Goal: Task Accomplishment & Management: Use online tool/utility

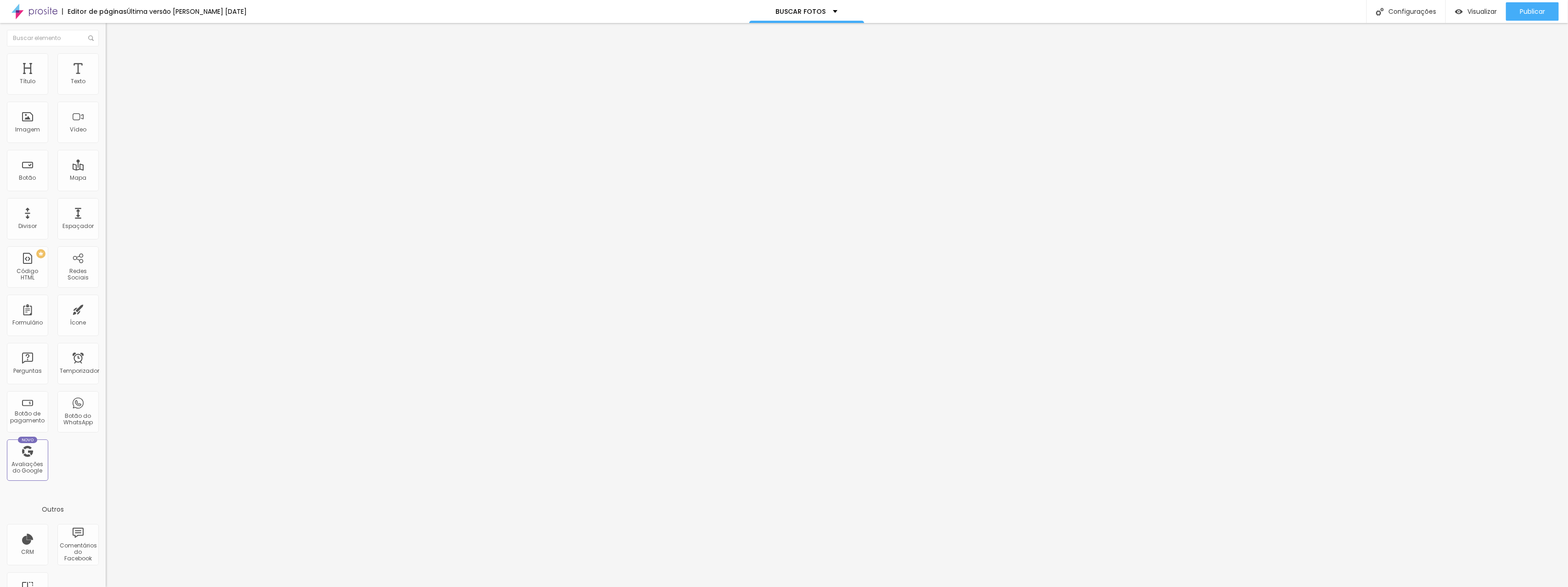
click at [114, 63] on font "Estilo" at bounding box center [121, 59] width 14 height 8
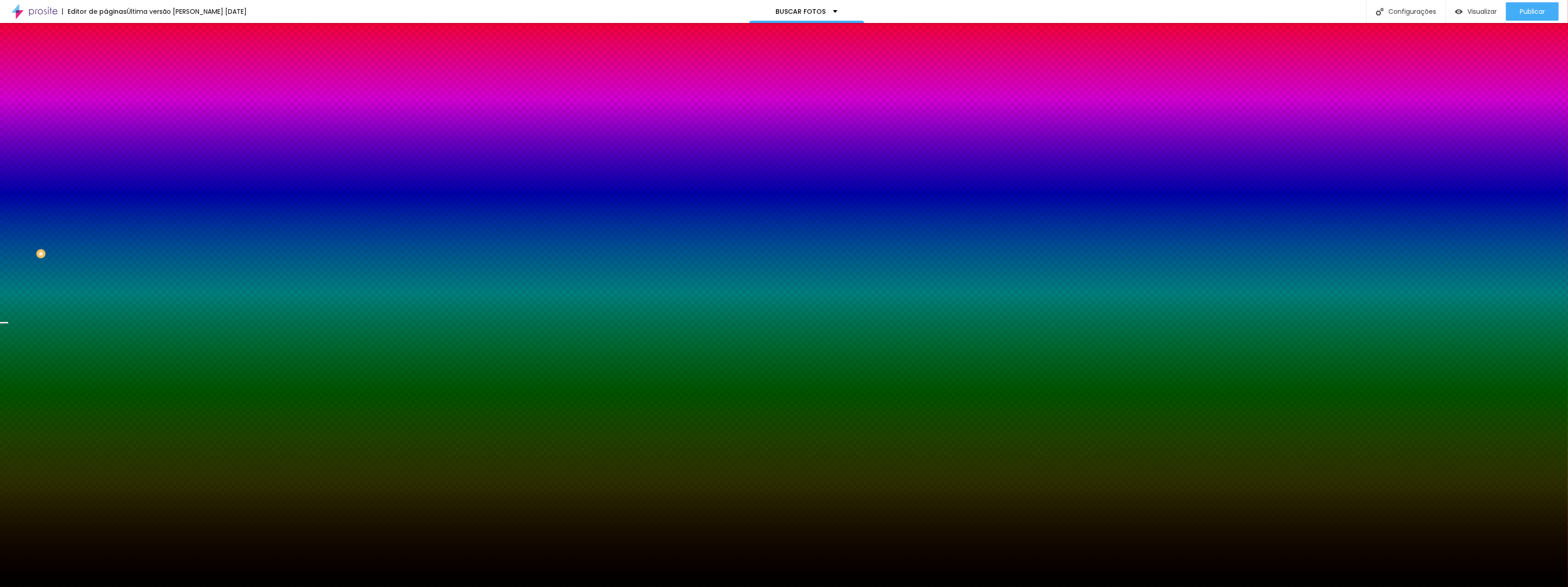
click at [111, 85] on font "Trocar imagem" at bounding box center [133, 80] width 44 height 8
click at [106, 63] on img at bounding box center [110, 67] width 9 height 9
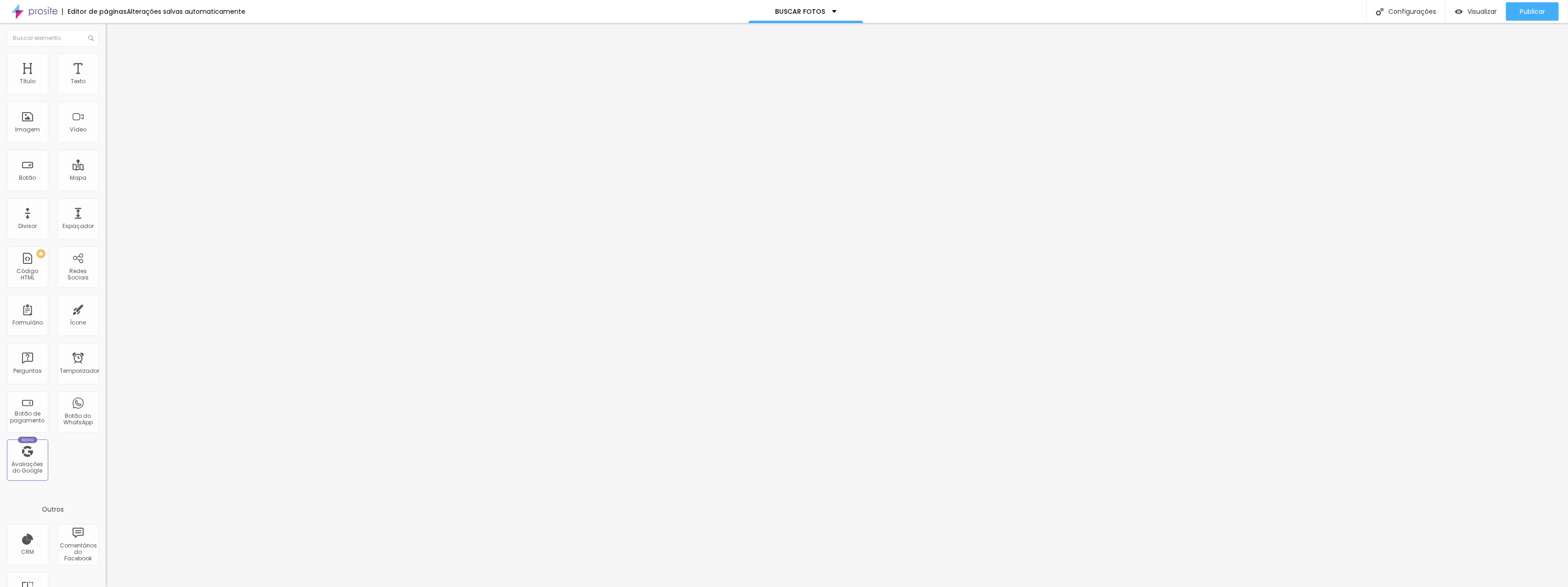
type input "5"
type input "10"
type input "5"
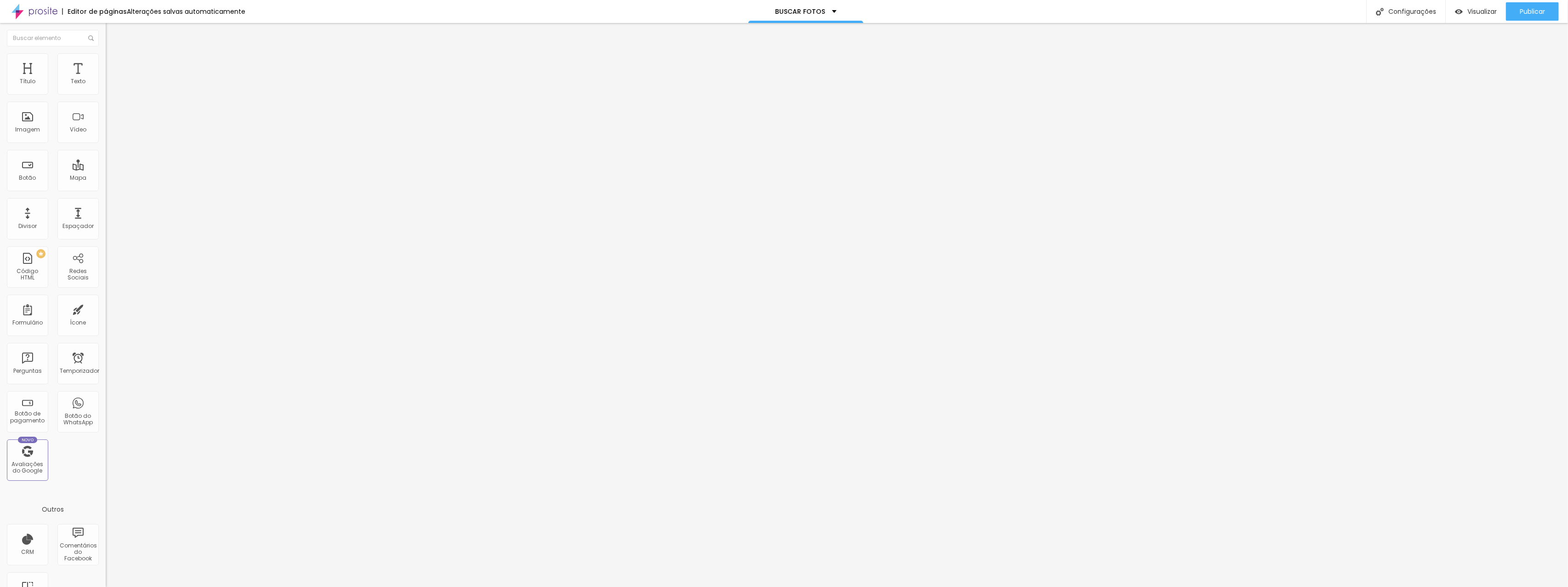
type input "5"
type input "0"
type input "10"
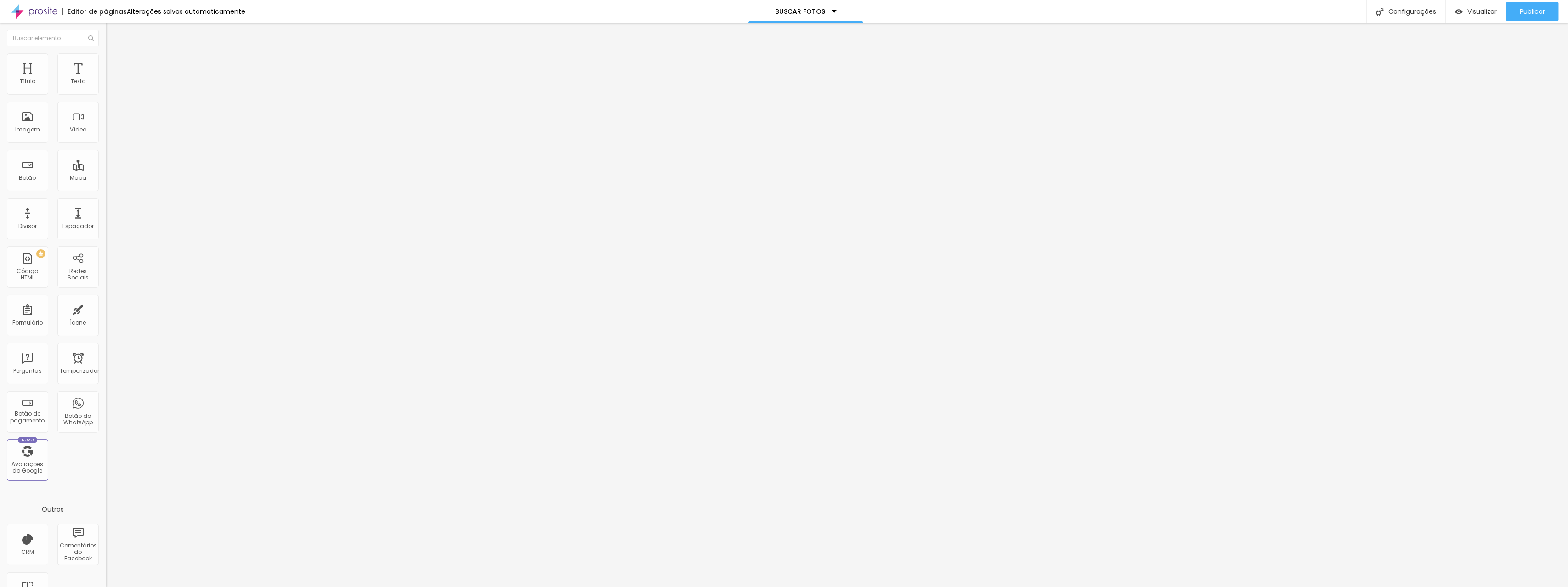
type input "15"
type input "20"
type input "25"
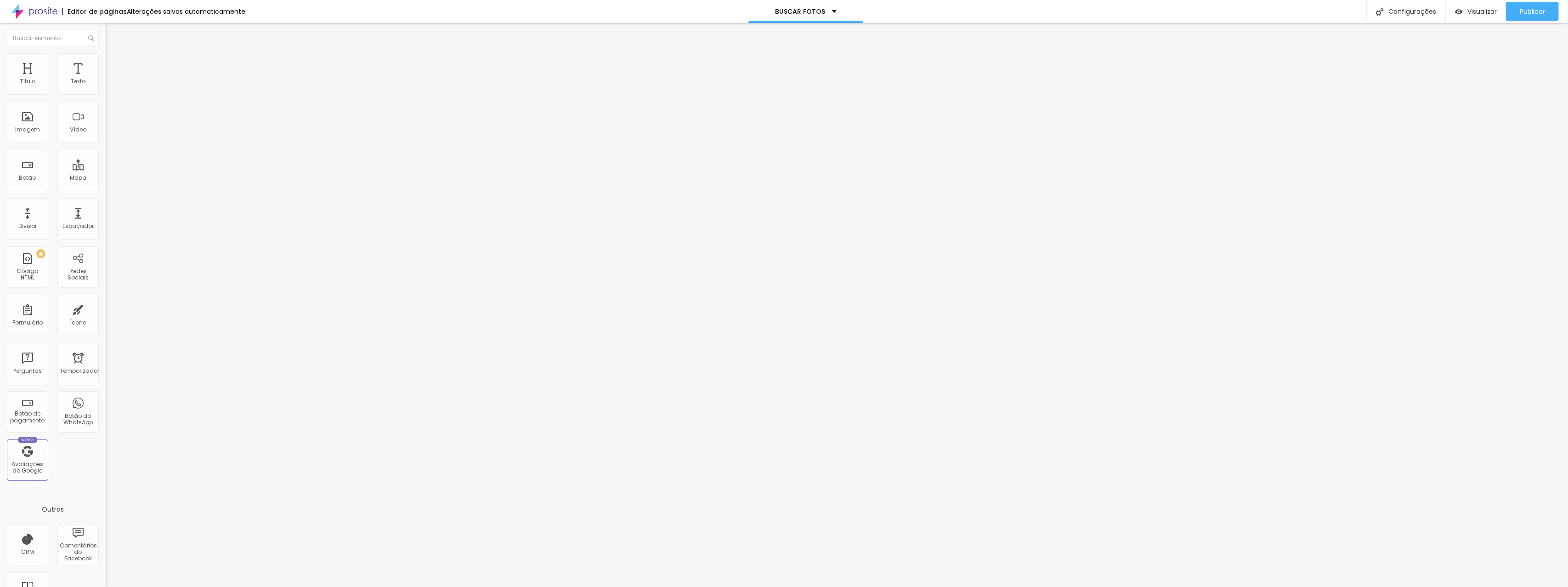
type input "25"
type input "20"
type input "15"
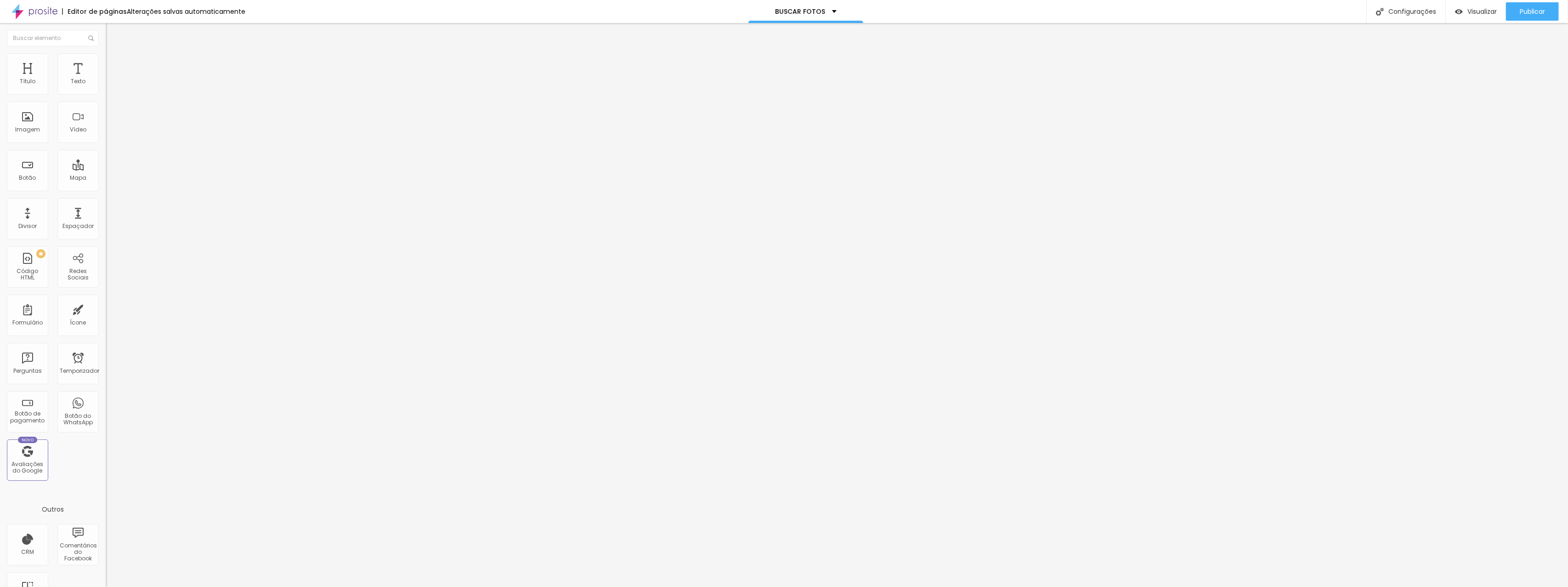
type input "10"
type input "5"
type input "0"
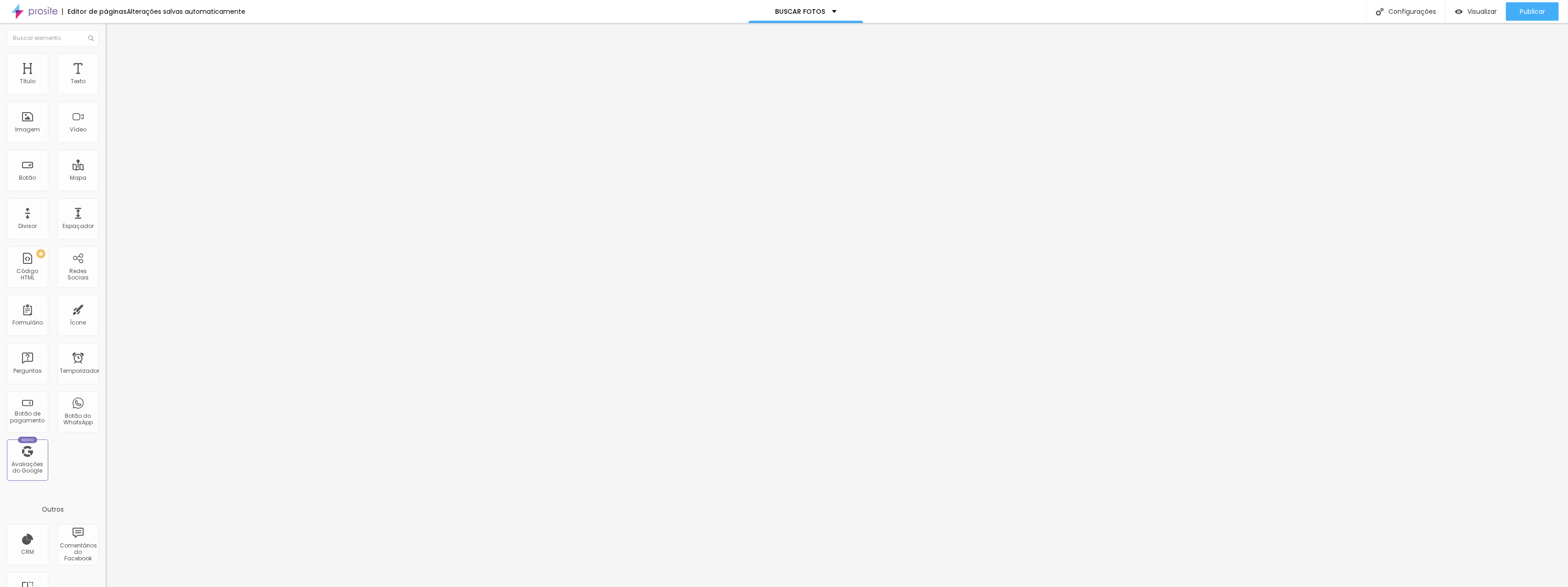
type input "0"
drag, startPoint x: 21, startPoint y: 90, endPoint x: 4, endPoint y: 92, distance: 17.1
click at [106, 178] on input "range" at bounding box center [135, 182] width 59 height 7
click at [106, 54] on li "Conteúdo" at bounding box center [159, 48] width 106 height 9
click at [106, 57] on img at bounding box center [110, 58] width 9 height 9
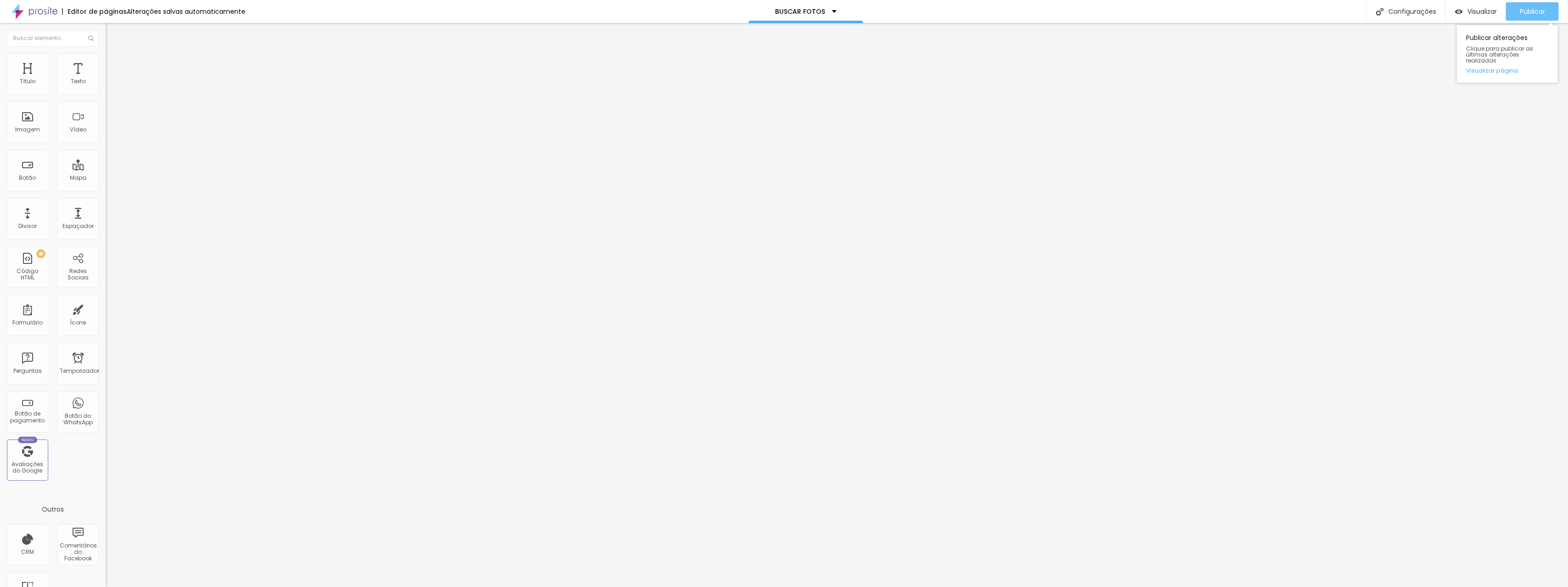
click at [1517, 15] on button "Publicar" at bounding box center [1532, 12] width 53 height 18
click at [111, 79] on font "Trocar imagem" at bounding box center [133, 75] width 44 height 8
click at [106, 79] on span "Trocar imagem" at bounding box center [131, 75] width 50 height 8
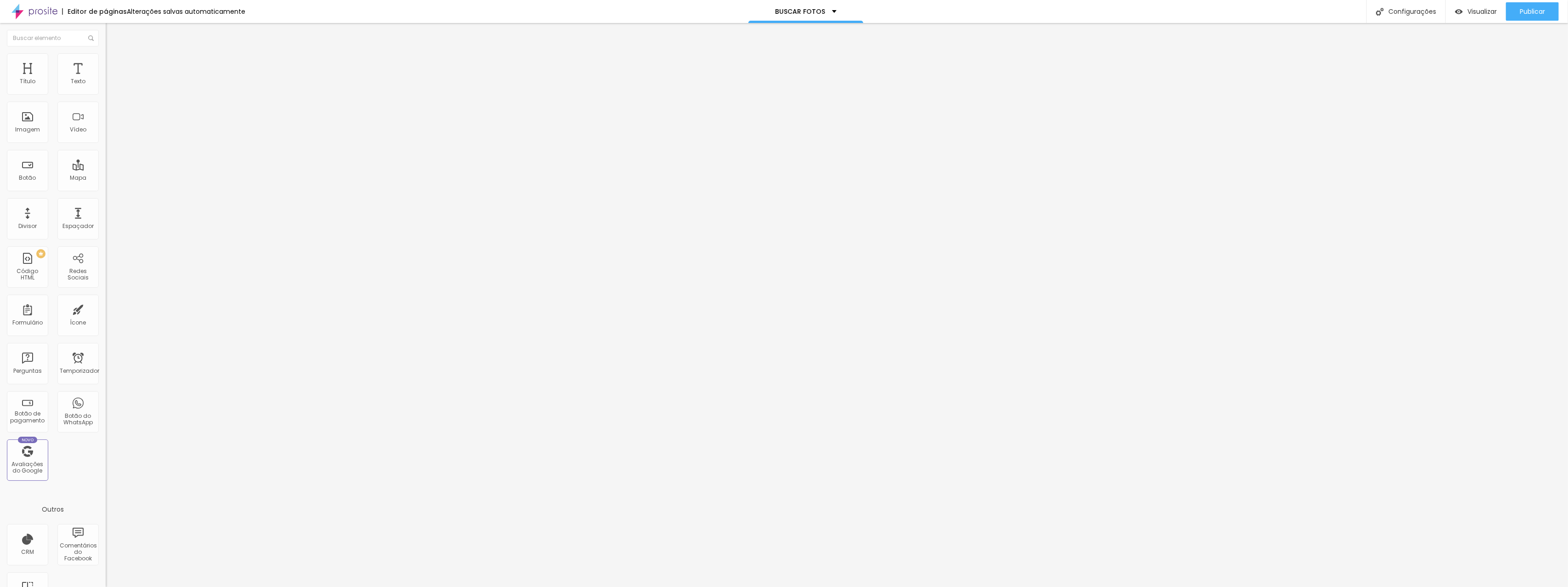
click at [111, 79] on font "Trocar imagem" at bounding box center [133, 75] width 44 height 8
click at [234, 586] on div at bounding box center [784, 592] width 1568 height 0
click at [233, 586] on div at bounding box center [784, 592] width 1568 height 0
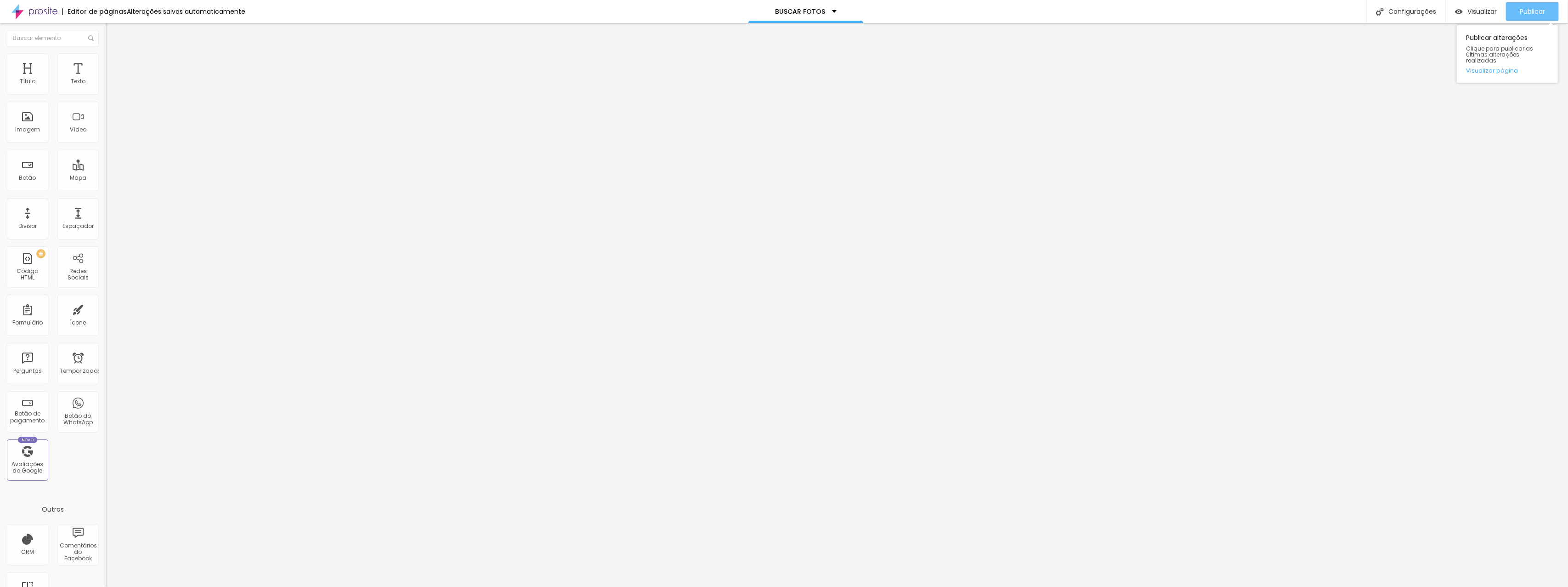
click at [1511, 19] on button "Publicar" at bounding box center [1532, 12] width 53 height 18
click at [111, 79] on font "Trocar imagem" at bounding box center [133, 75] width 44 height 8
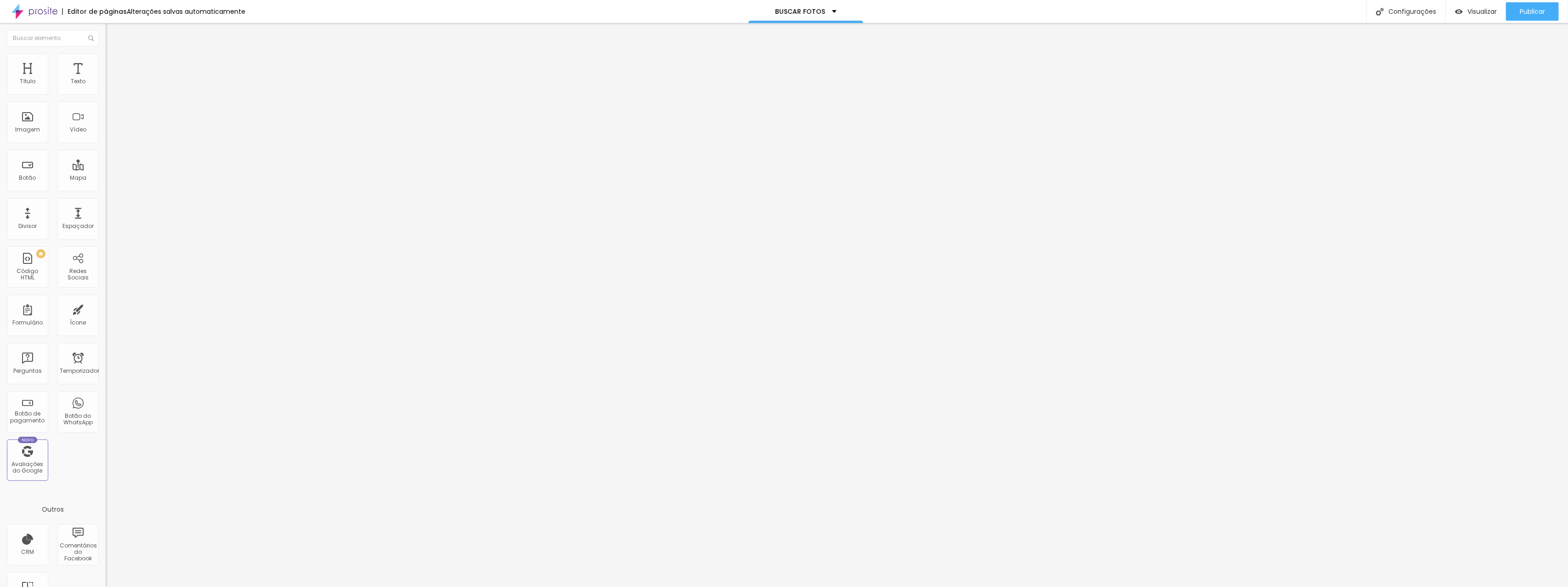
click at [106, 79] on span "Trocar imagem" at bounding box center [131, 75] width 50 height 8
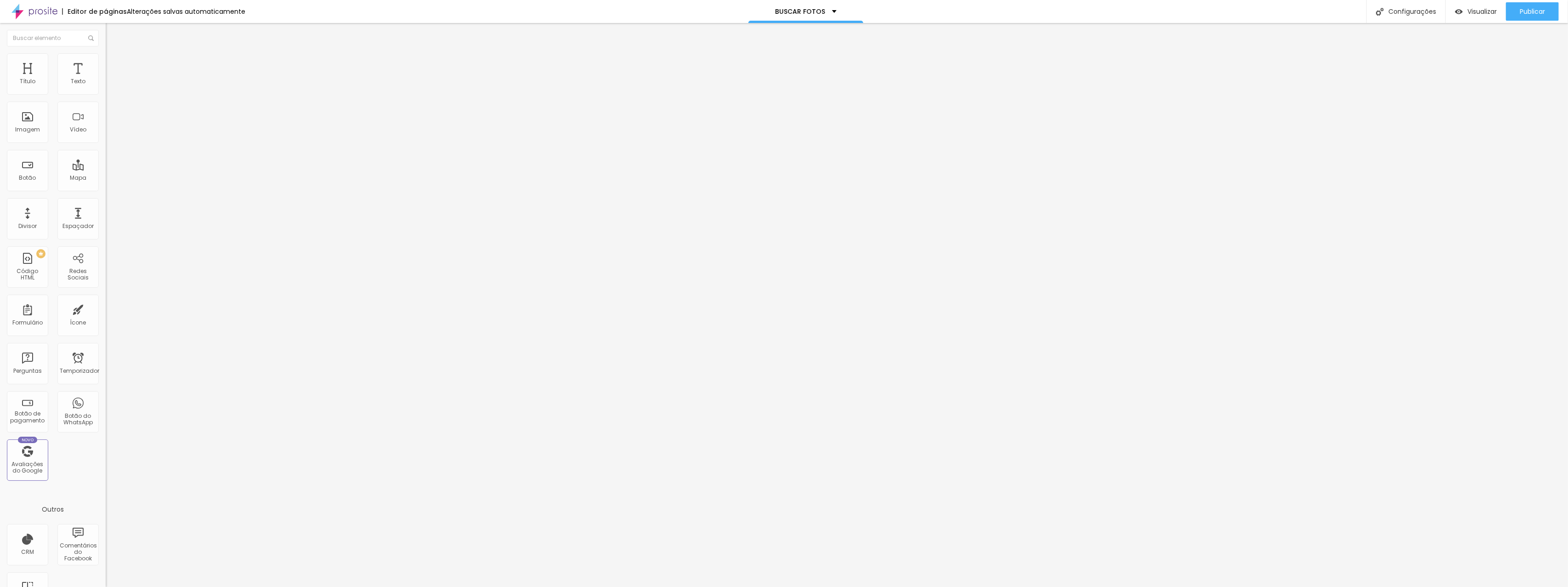
click at [111, 79] on font "Trocar imagem" at bounding box center [133, 75] width 44 height 8
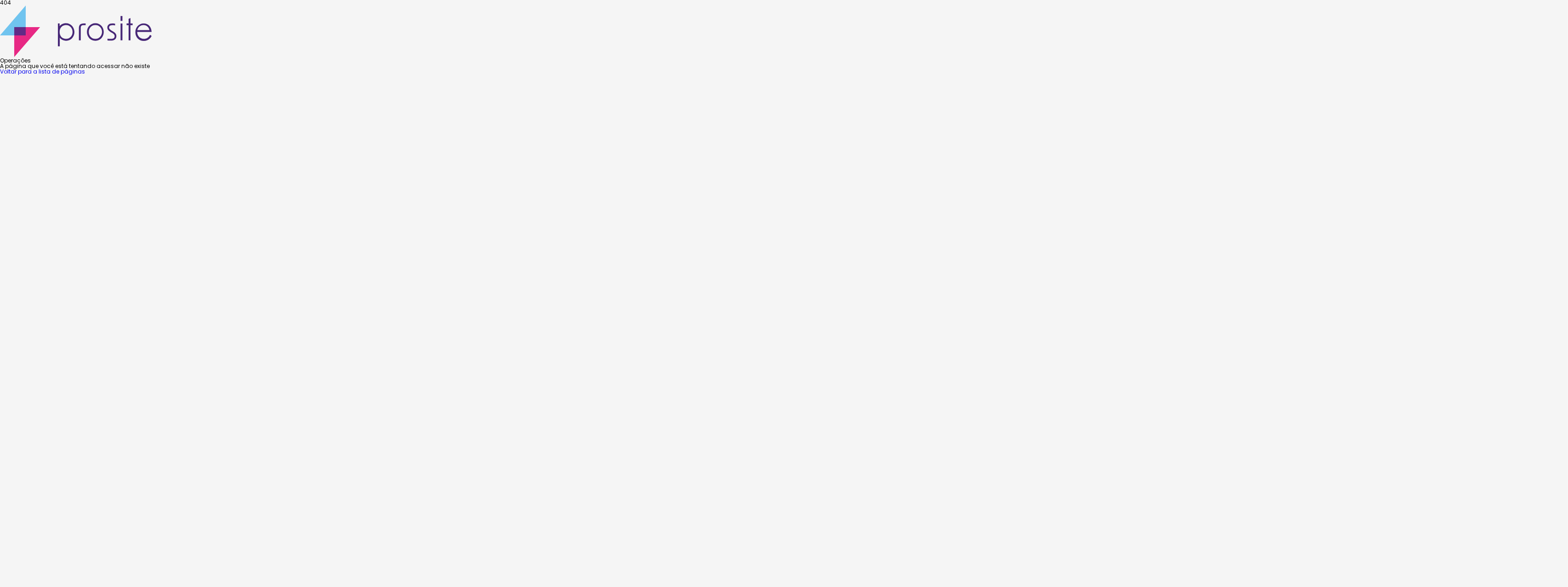
click at [85, 76] on font "Voltar para a lista de páginas" at bounding box center [43, 71] width 85 height 8
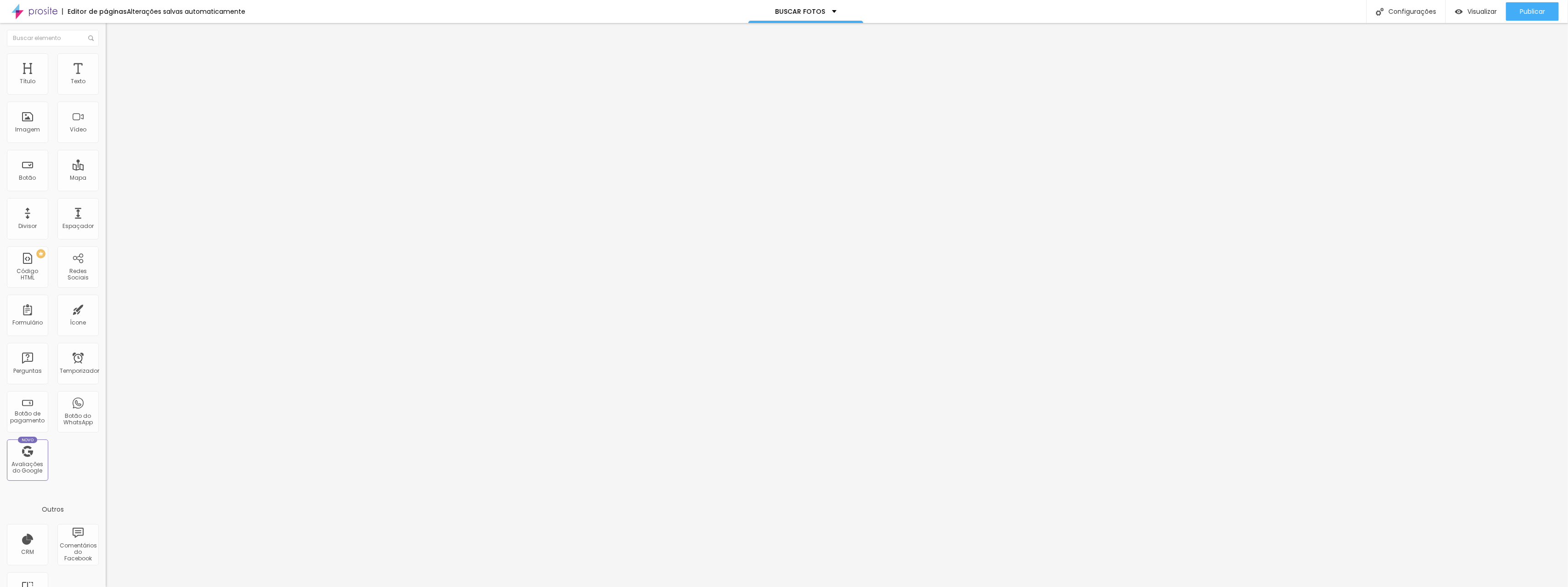
click at [111, 79] on font "Trocar imagem" at bounding box center [133, 75] width 44 height 8
click at [1531, 15] on font "Publicar" at bounding box center [1533, 11] width 26 height 9
click at [106, 189] on input "https://www.czzstudio.com/portfolio/eventos-sociais/1534371-valeria-dalcoll-pro…" at bounding box center [161, 185] width 110 height 9
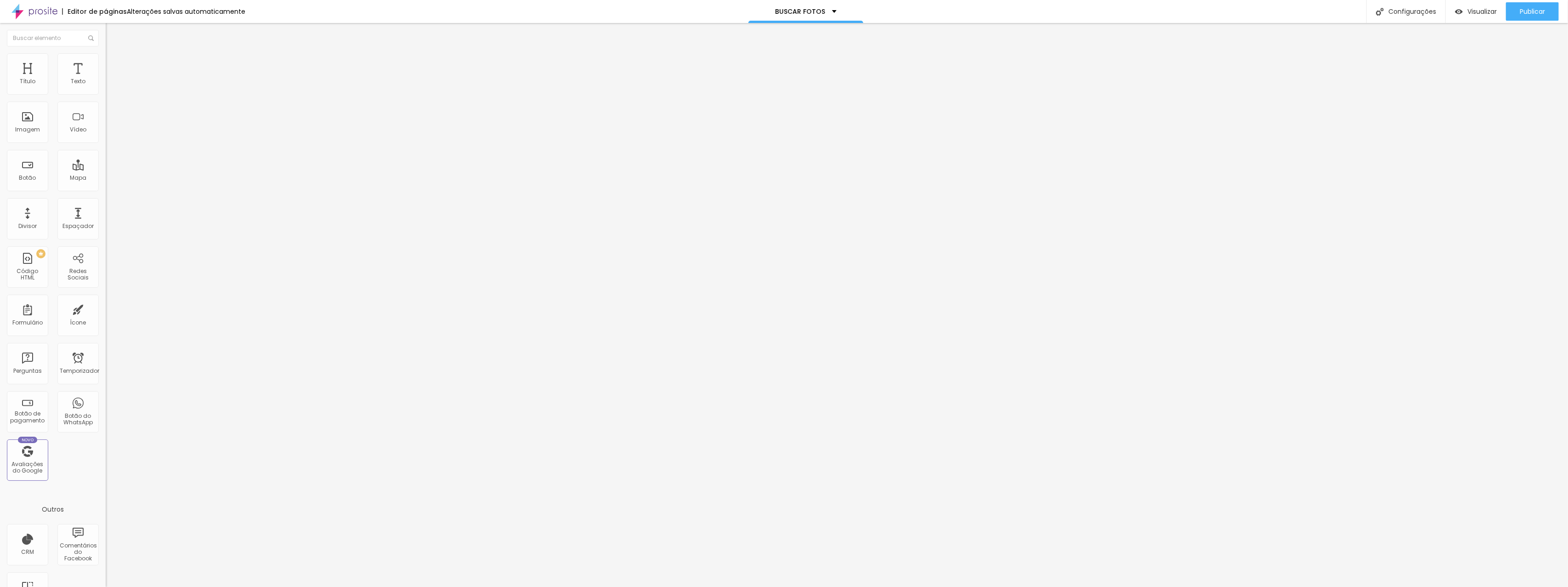
paste input "banlek.com/album/9d00f"
type input "https://banlek.com/album/9d00f"
click at [106, 250] on div "Editar nulo Conteúdo Estilo Avançado Texto ENCONTRAR FOTOS Alinhamento Tamanho …" at bounding box center [159, 305] width 106 height 564
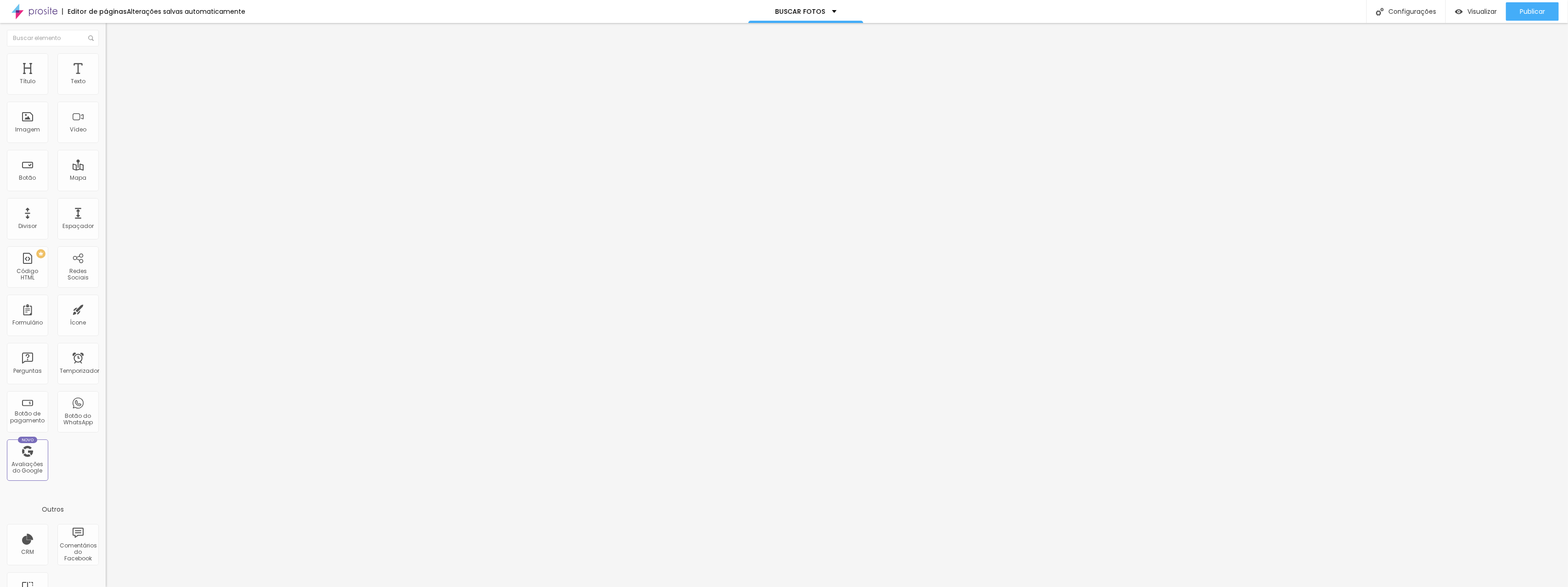
click at [106, 189] on input "https://www.czzstudio.com/portfolio/eventos-sociais/1534371-valeria-dalcoll-pro…" at bounding box center [161, 185] width 110 height 9
paste input "banlek.com/album/9d00c"
type input "https://banlek.com/album/9d00c"
click at [106, 211] on div "URL https://banlek.com/album/9d00c Abrir em uma nova aba" at bounding box center [159, 193] width 106 height 37
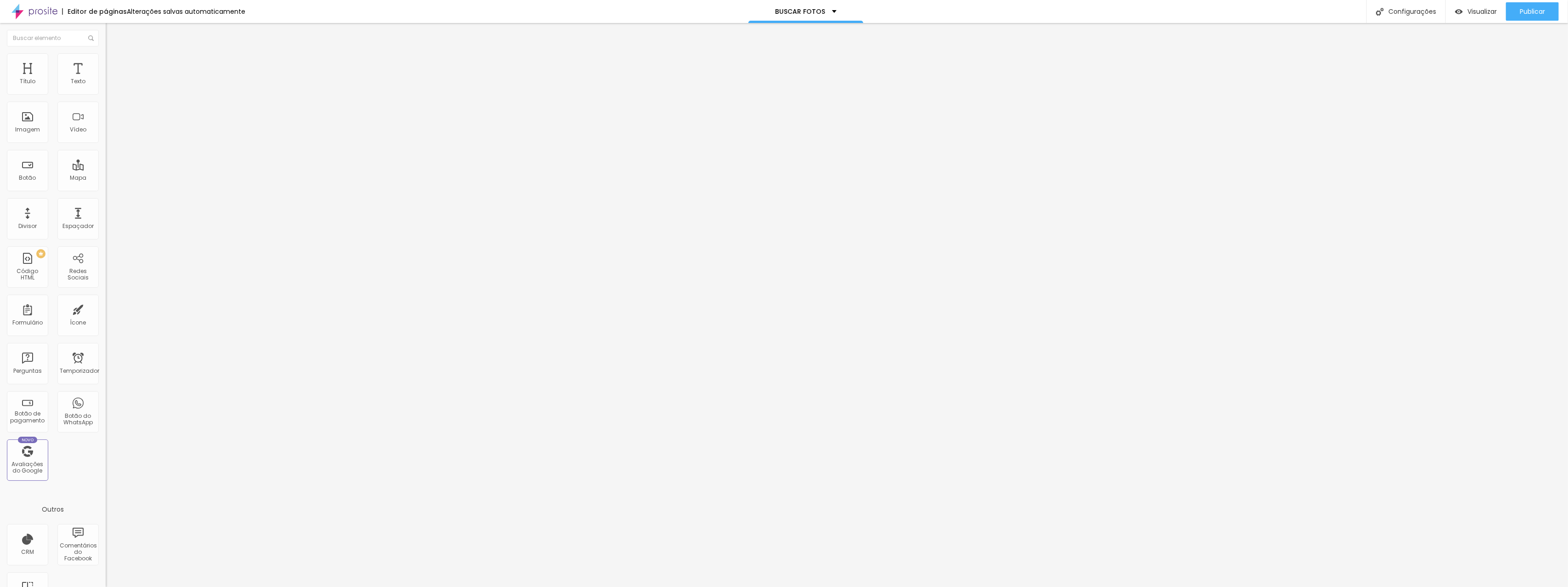
scroll to position [0, 0]
click at [106, 57] on li "Estilo" at bounding box center [159, 58] width 106 height 9
click at [106, 63] on li "Avançado" at bounding box center [159, 67] width 106 height 9
click at [106, 188] on input "https://www.czzstudio.com/portfolio/eventos-sociais/1534371-valeria-dalcoll-pro…" at bounding box center [161, 185] width 110 height 9
paste input "banlek.com/album/9d009"
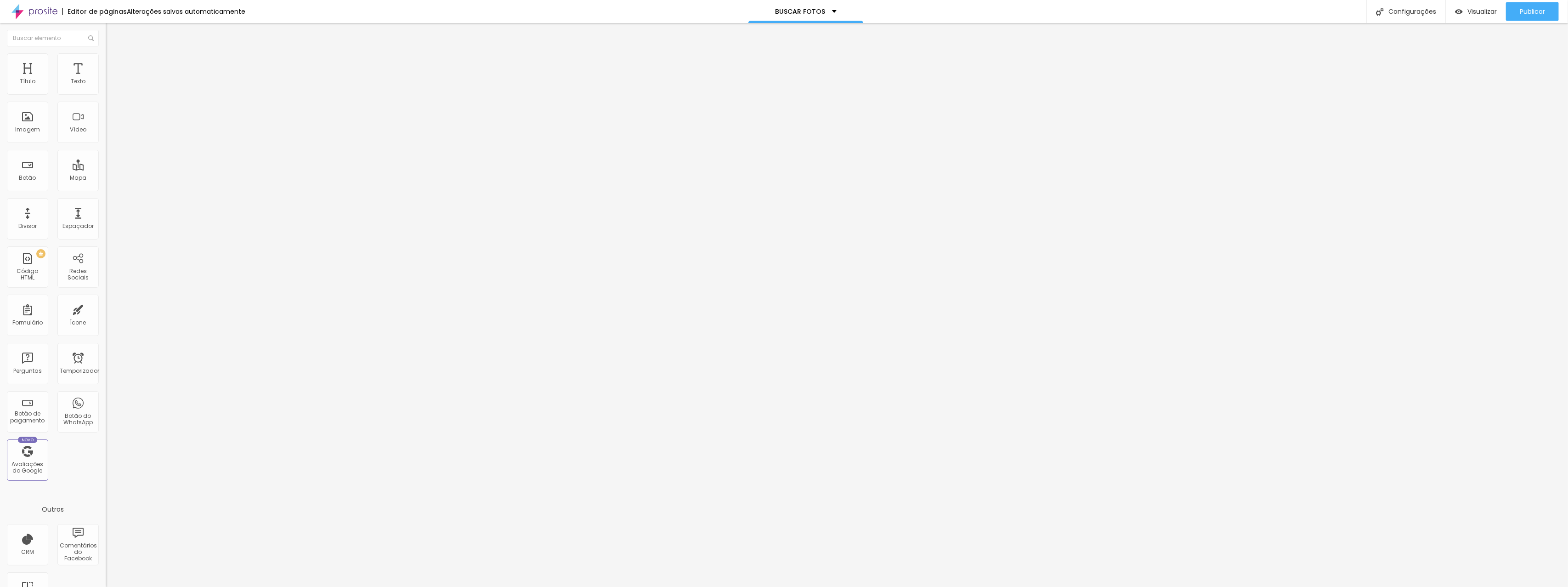
scroll to position [0, 12]
type input "https://banlek.com/album/9d009"
click at [106, 189] on input "https://www.czzstudio.com/portfolio/eventos-sociais/1534371-valeria-dalcoll-pro…" at bounding box center [161, 185] width 110 height 9
paste input "banlek.com/album/9d38d"
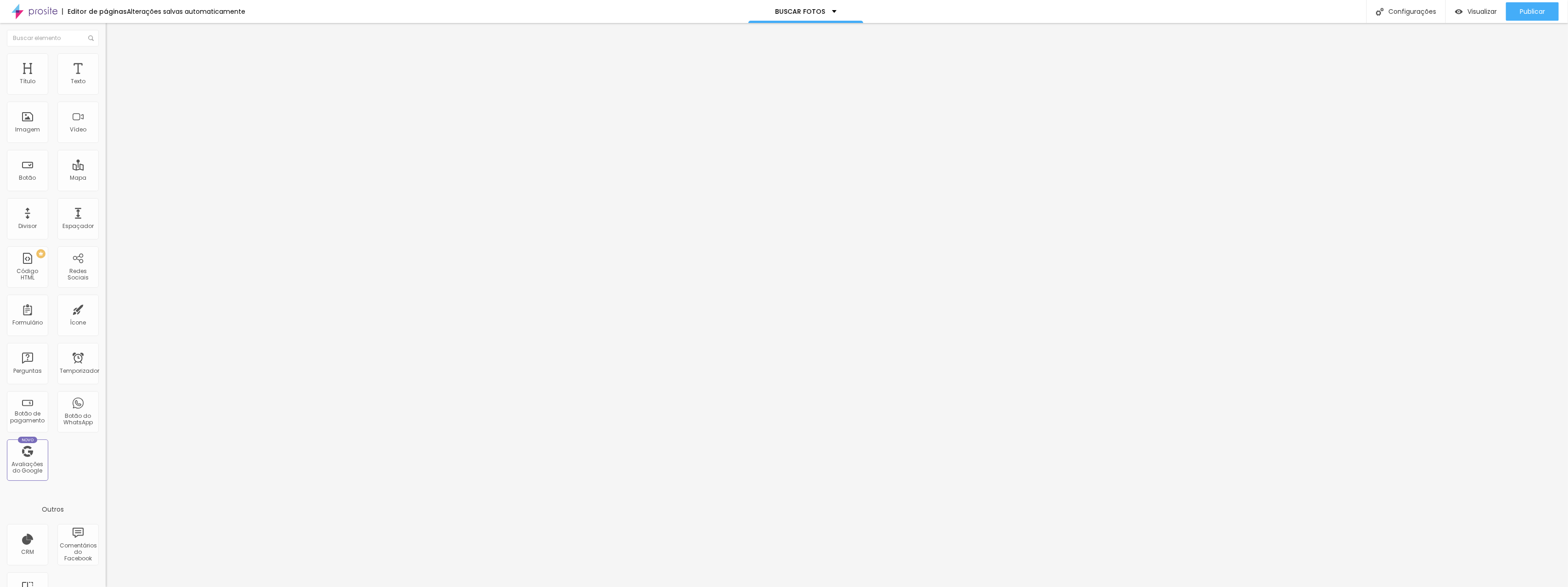
scroll to position [0, 12]
type input "https://banlek.com/album/9d38d"
click at [106, 187] on input "https://www.czzstudio.com/portfolio/eventos-sociais/1534371-valeria-dalcoll-pro…" at bounding box center [161, 185] width 110 height 9
paste input "banlek.com/album/9d003"
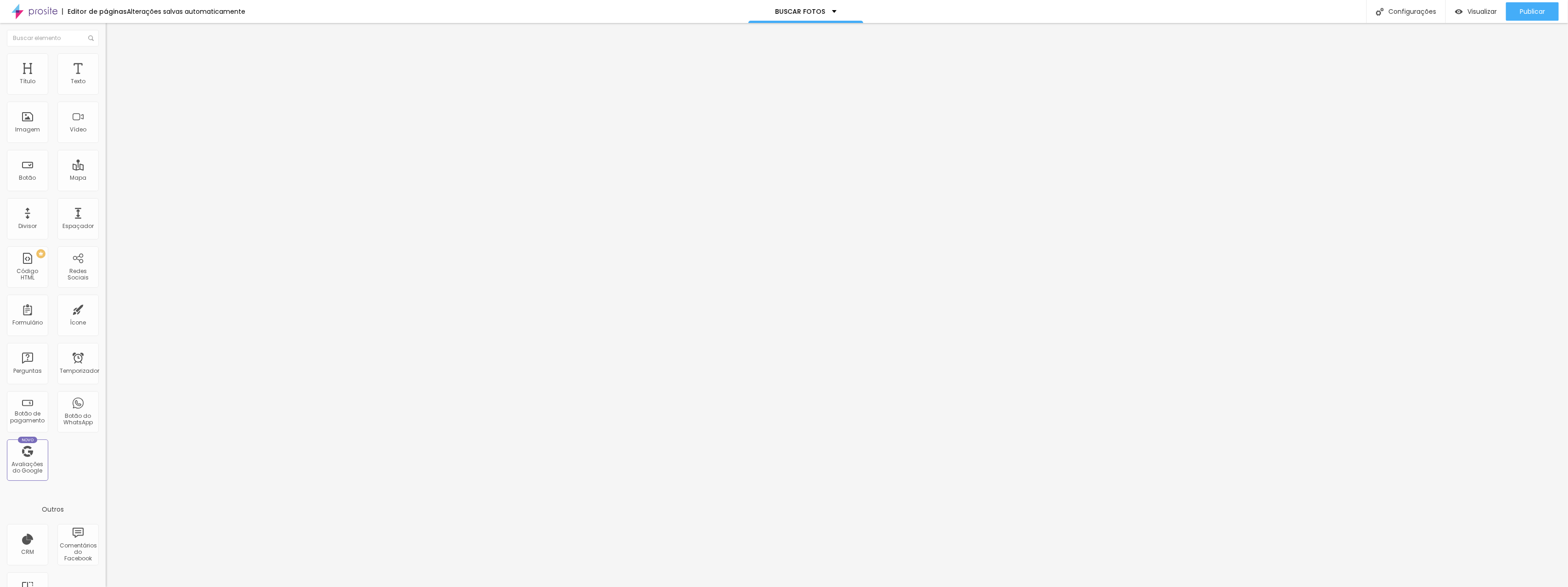
scroll to position [0, 12]
type input "https://banlek.com/album/9d003"
click at [106, 238] on div "Editar nulo Conteúdo Estilo Avançado Texto ENCONTRAR FOTOS Alinhamento Tamanho …" at bounding box center [159, 305] width 106 height 564
click at [1510, 13] on button "Publicar" at bounding box center [1532, 12] width 53 height 18
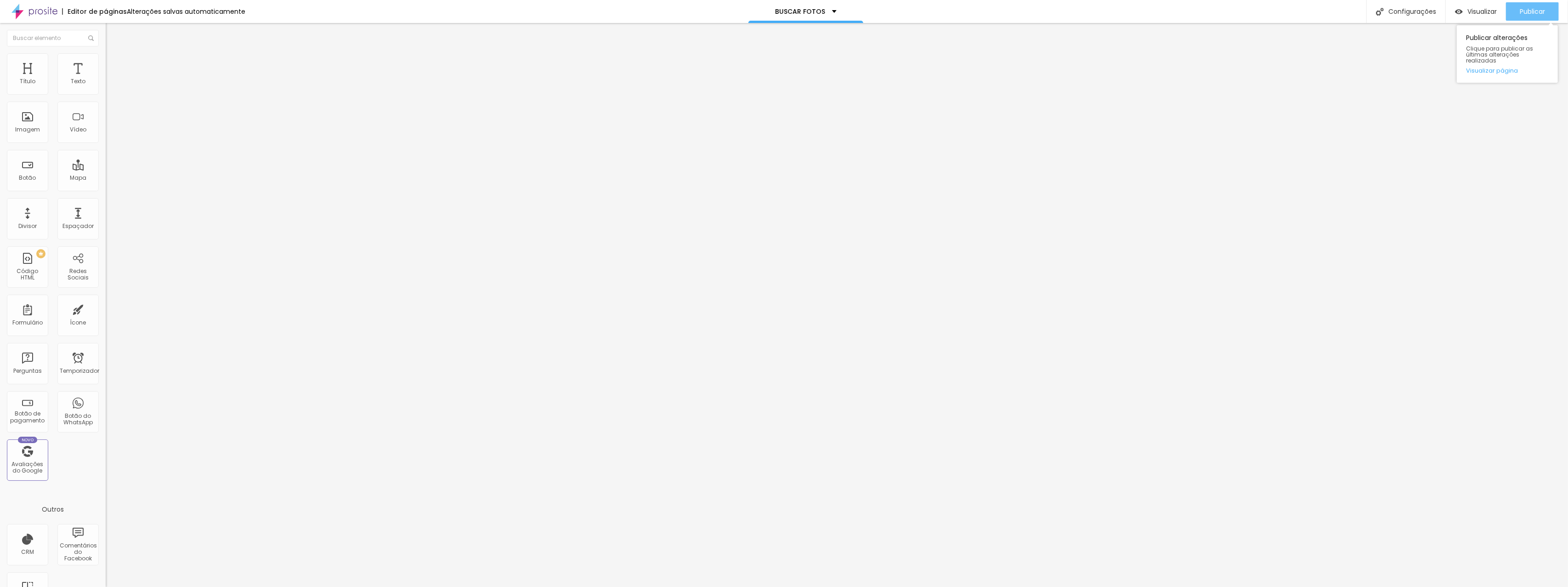
click at [1539, 14] on font "Publicar" at bounding box center [1533, 11] width 26 height 9
click at [106, 188] on input "https://banlek.com/album/9d003" at bounding box center [161, 185] width 110 height 9
paste input "www.fotto.com.br/click-day-piscologia-ufes-2025/e/182704/"
type input "https://www.fotto.com.br/click-day-piscologia-ufes-2025/e/182704/"
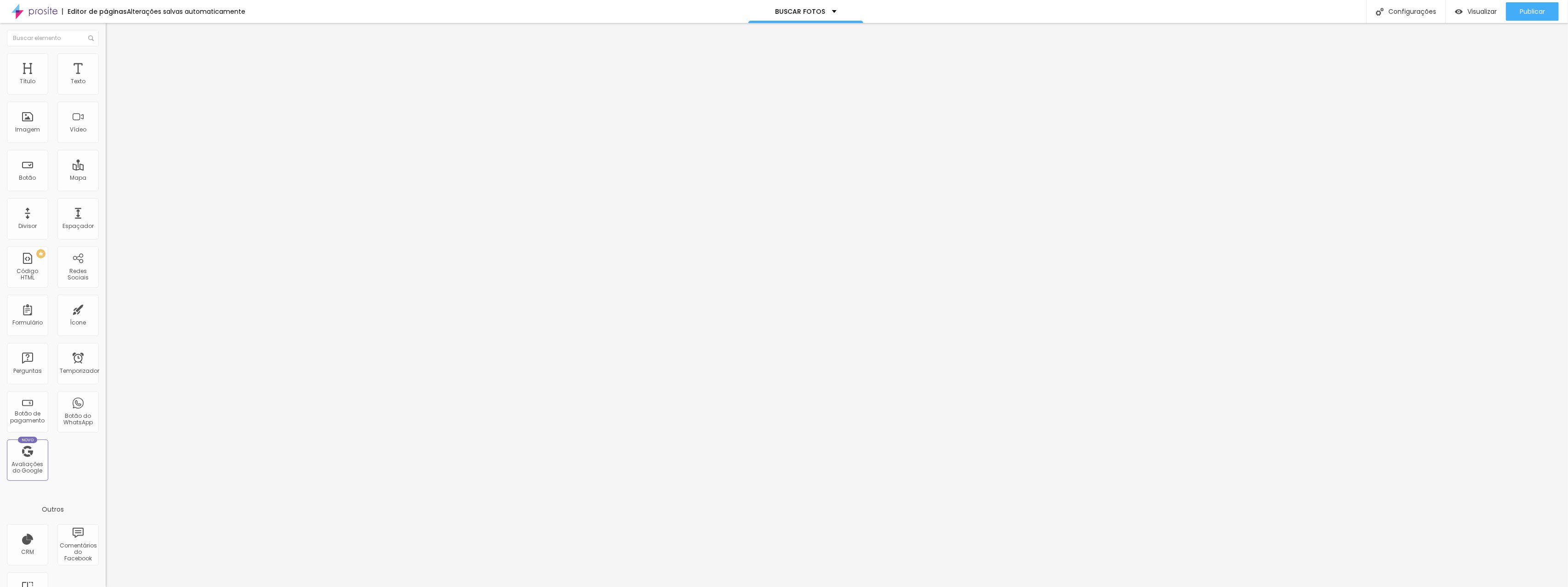
scroll to position [0, 0]
click at [106, 211] on div "Texto ENCONTRAR FOTOS Alinhamento Tamanho Normal Pequeno Normal Grande Link URL…" at bounding box center [159, 141] width 106 height 139
click at [111, 79] on font "Trocar imagem" at bounding box center [133, 75] width 44 height 8
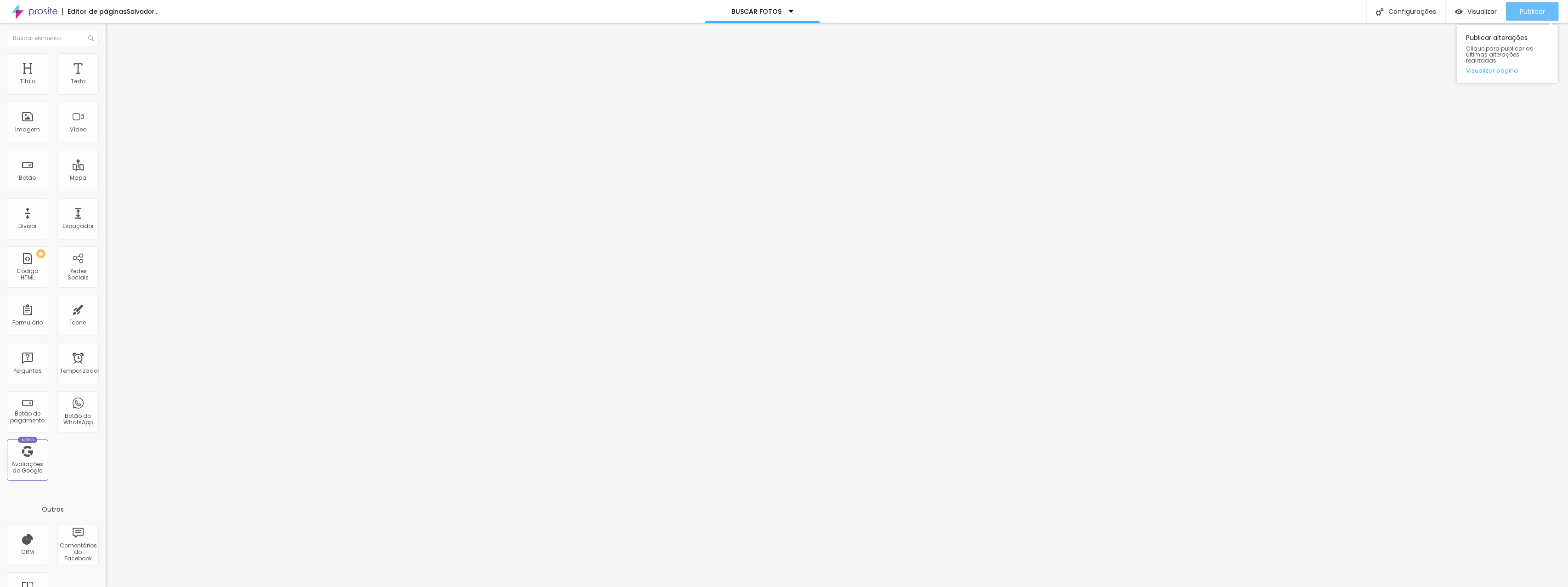
click at [1520, 13] on font "Publicar" at bounding box center [1533, 11] width 26 height 9
